Goal: Information Seeking & Learning: Find contact information

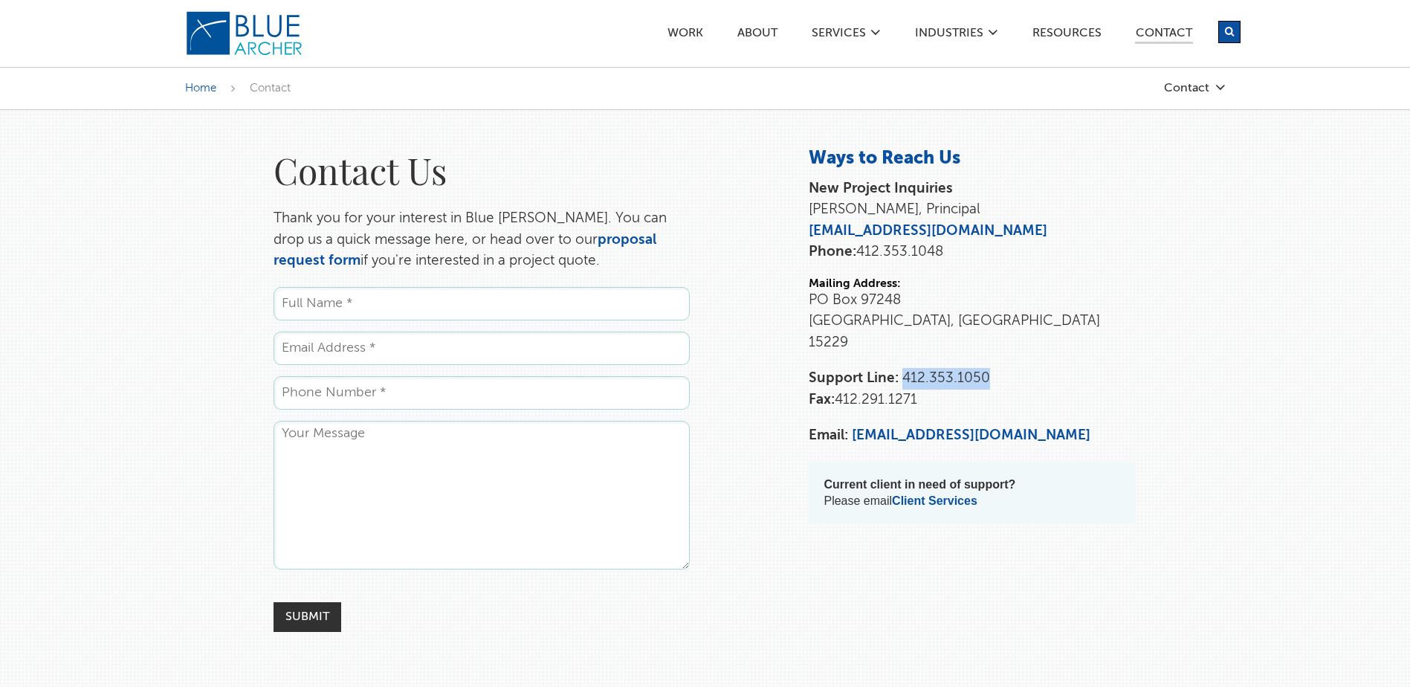
drag, startPoint x: 942, startPoint y: 355, endPoint x: 901, endPoint y: 357, distance: 40.2
click at [901, 368] on p "Support Line: [PHONE_NUMBER] Fax: [PHONE_NUMBER]" at bounding box center [972, 389] width 327 height 42
copy span "412.353.1050"
click at [1142, 39] on link "Contact" at bounding box center [1164, 35] width 58 height 16
drag, startPoint x: 0, startPoint y: 0, endPoint x: 1191, endPoint y: 77, distance: 1193.7
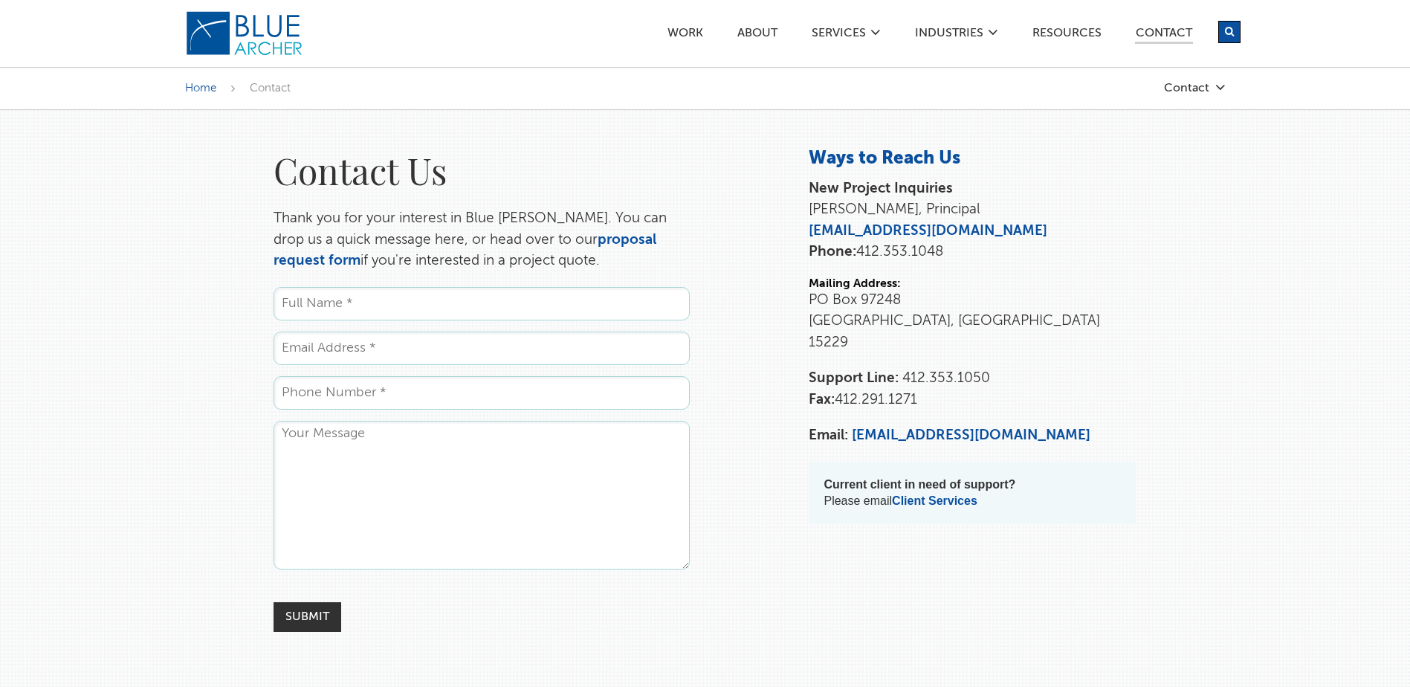
click at [1191, 77] on div "Home Contact Contact Proposal Request Support Training" at bounding box center [705, 88] width 1410 height 43
click at [1203, 94] on div "Home Contact Contact Proposal Request Support Training" at bounding box center [705, 88] width 1410 height 43
click at [1202, 87] on link "Contact" at bounding box center [1151, 88] width 149 height 13
drag, startPoint x: 1123, startPoint y: 294, endPoint x: 1121, endPoint y: 323, distance: 29.1
click at [1123, 314] on p "PO Box 97248 Pittsburgh, PA 15229" at bounding box center [972, 322] width 327 height 64
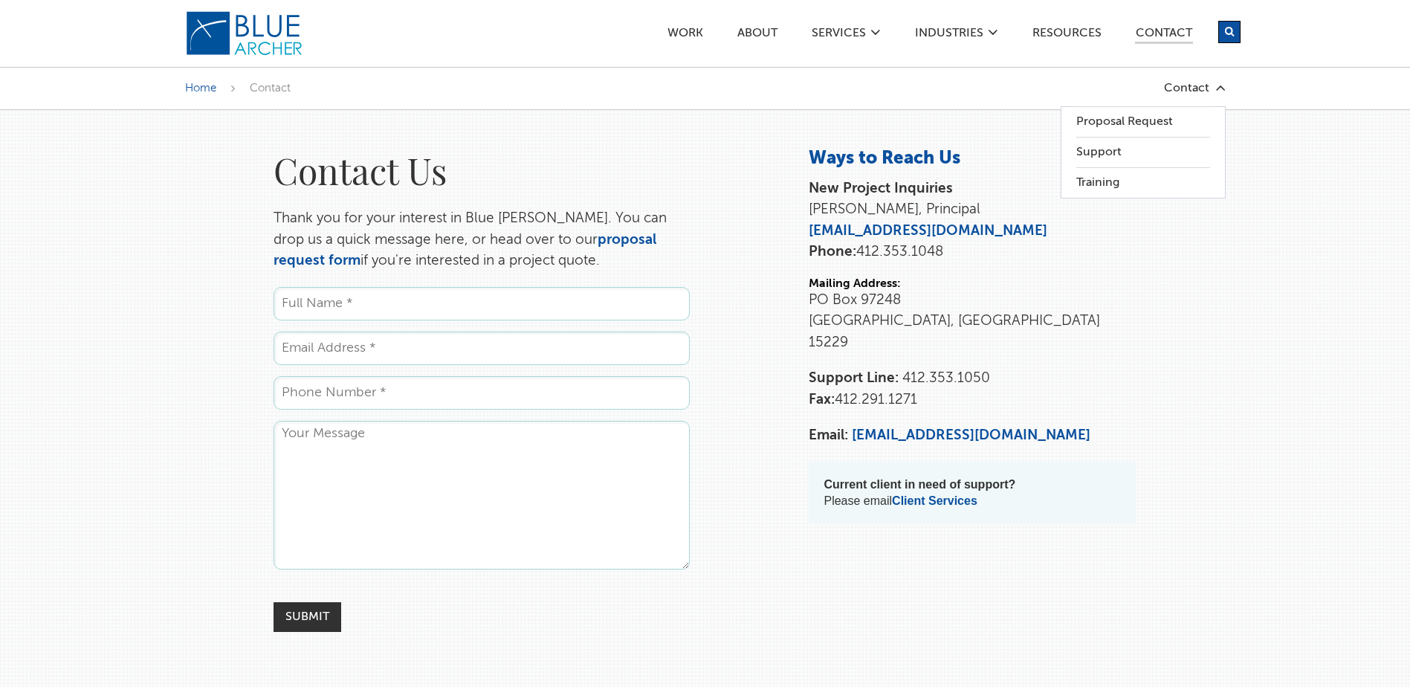
click at [1118, 368] on p "Support Line: [PHONE_NUMBER] Fax: [PHONE_NUMBER]" at bounding box center [972, 389] width 327 height 42
